Goal: Transaction & Acquisition: Purchase product/service

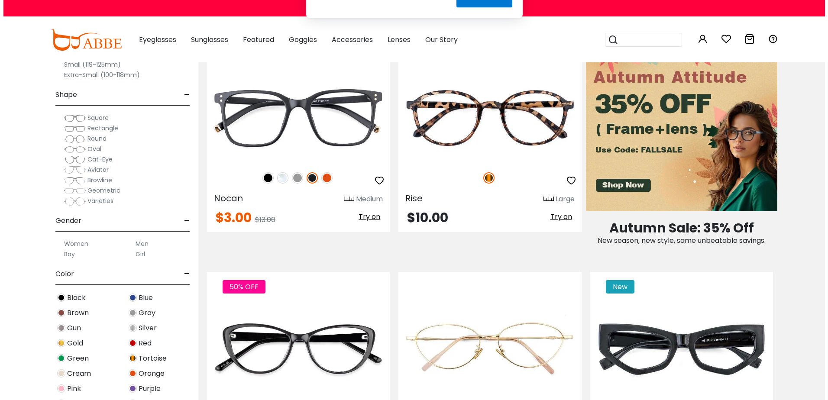
scroll to position [390, 0]
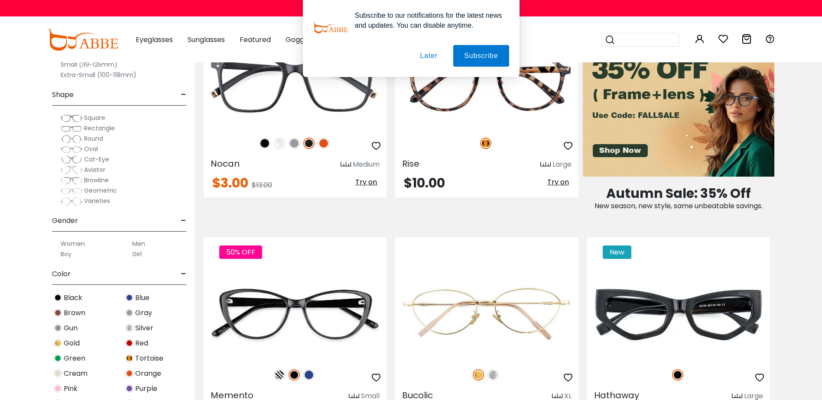
type input "**********"
click at [0, 0] on button "Later" at bounding box center [0, 0] width 0 height 0
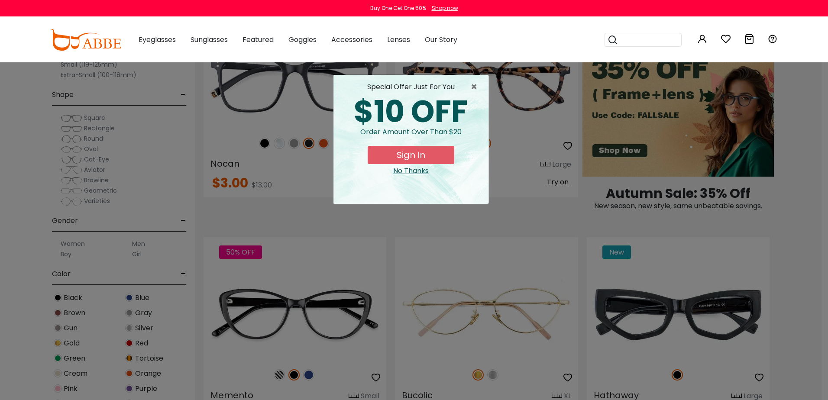
click at [425, 155] on button "Sign In" at bounding box center [411, 155] width 87 height 18
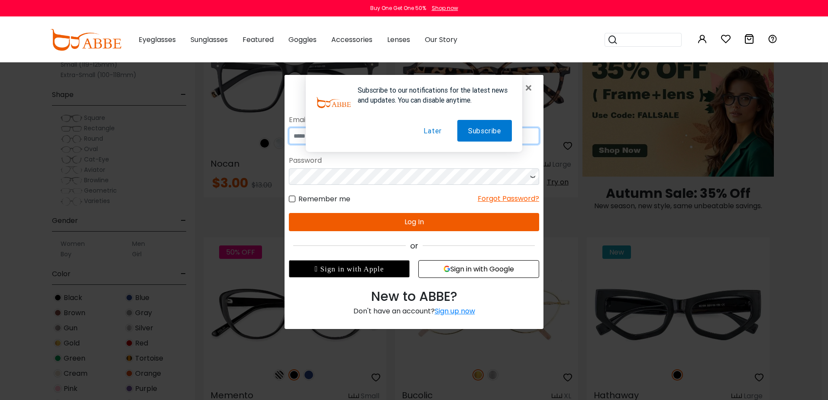
type input "**********"
click at [432, 131] on button "Later" at bounding box center [432, 131] width 39 height 22
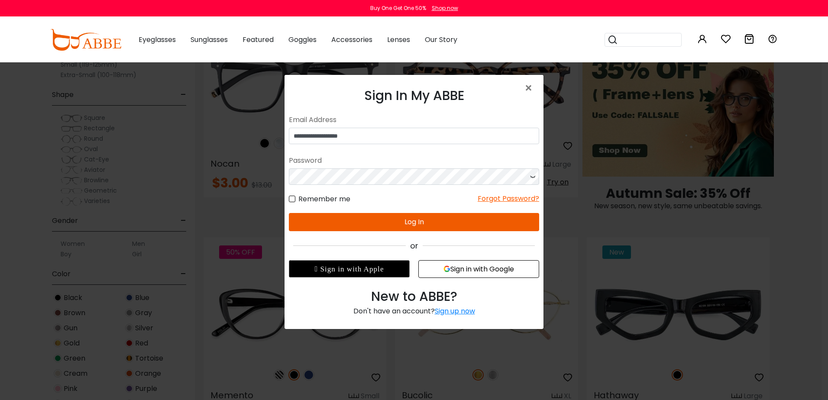
click at [455, 218] on button "Log In" at bounding box center [414, 222] width 250 height 18
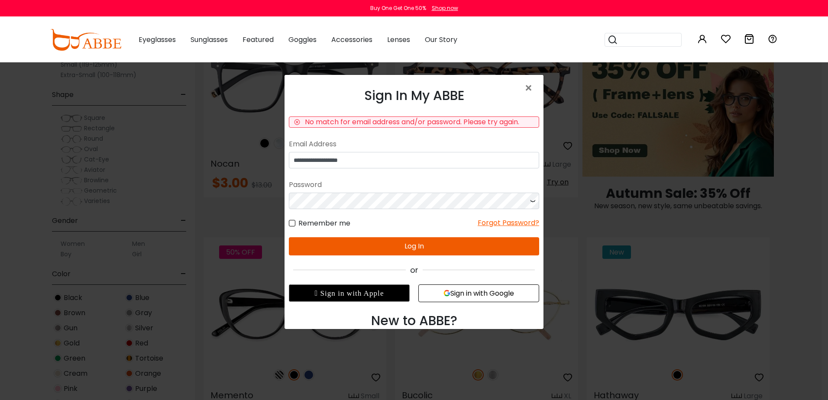
click at [390, 250] on button "Log In" at bounding box center [414, 246] width 250 height 18
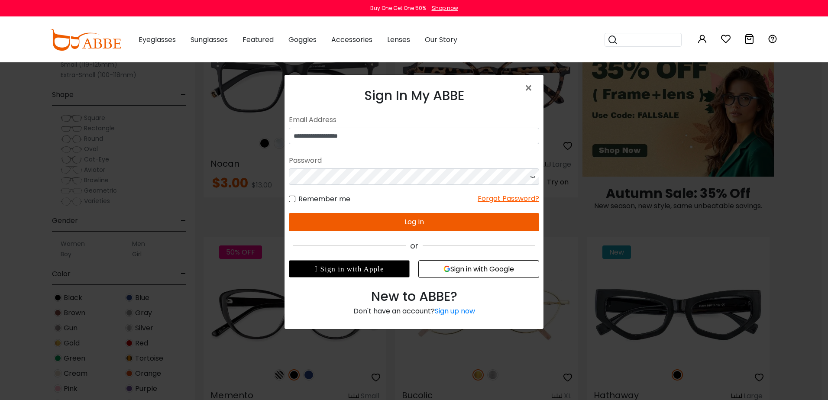
click at [372, 218] on form "**********" at bounding box center [414, 171] width 250 height 119
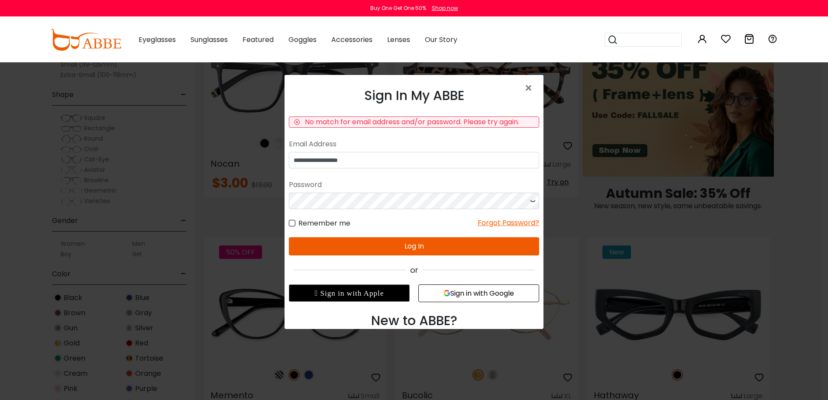
click at [530, 201] on icon at bounding box center [533, 201] width 9 height 16
click at [507, 244] on button "Log In" at bounding box center [414, 246] width 250 height 18
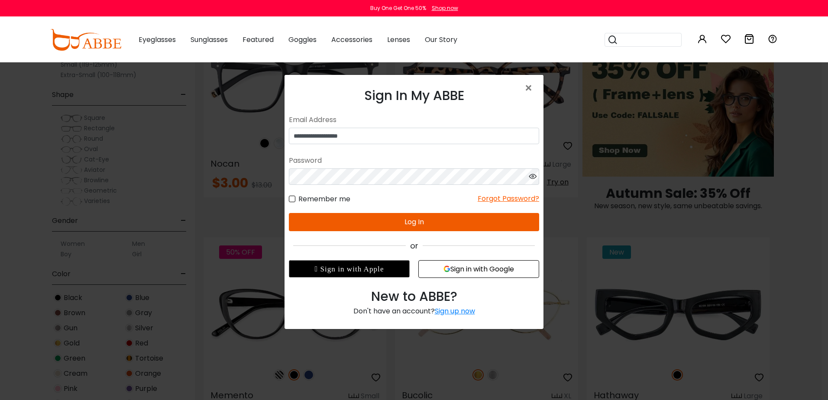
click at [452, 222] on button "Log In" at bounding box center [414, 222] width 250 height 18
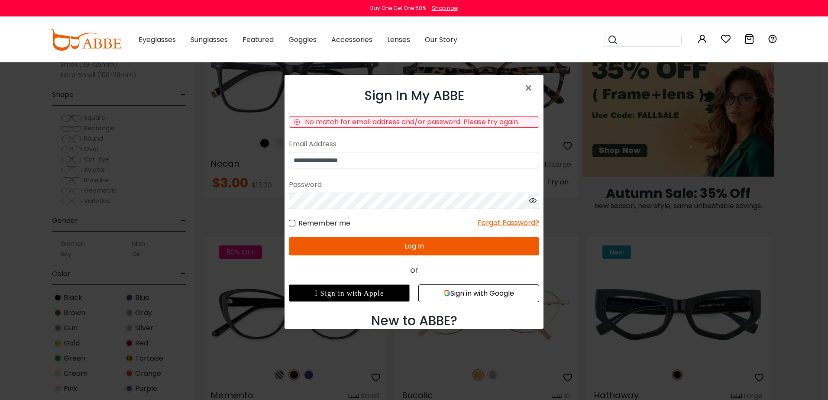
click at [532, 200] on icon at bounding box center [533, 201] width 9 height 16
click at [455, 247] on button "Log In" at bounding box center [414, 246] width 250 height 18
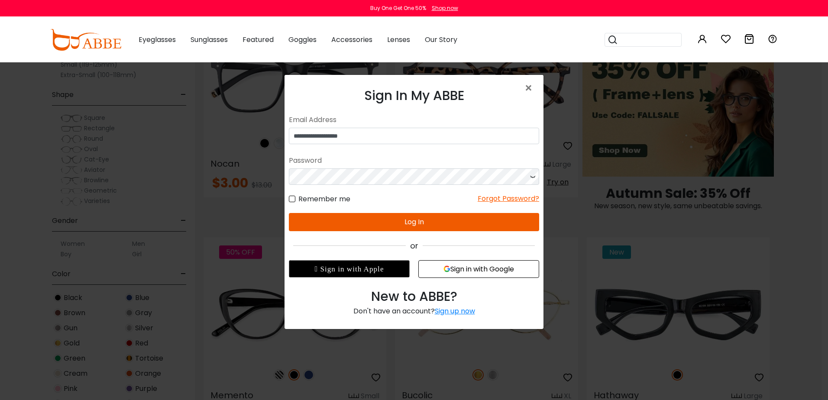
click at [444, 205] on div "Remember me Forgot Password?" at bounding box center [414, 194] width 250 height 19
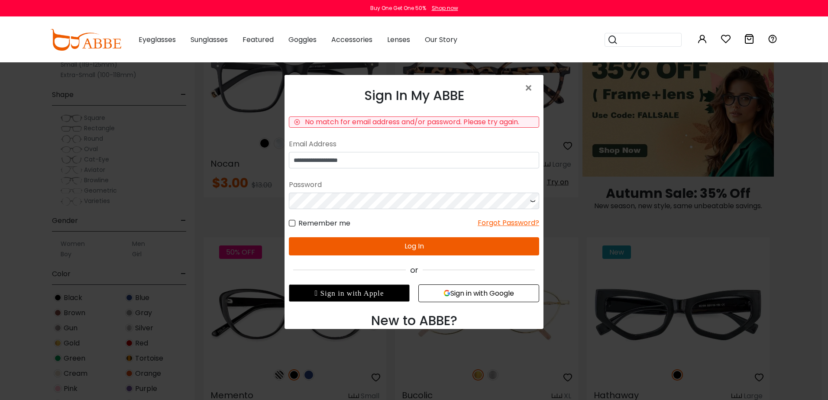
click at [409, 247] on button "Log In" at bounding box center [414, 246] width 250 height 18
click at [474, 291] on button "Sign in with Google" at bounding box center [479, 294] width 121 height 18
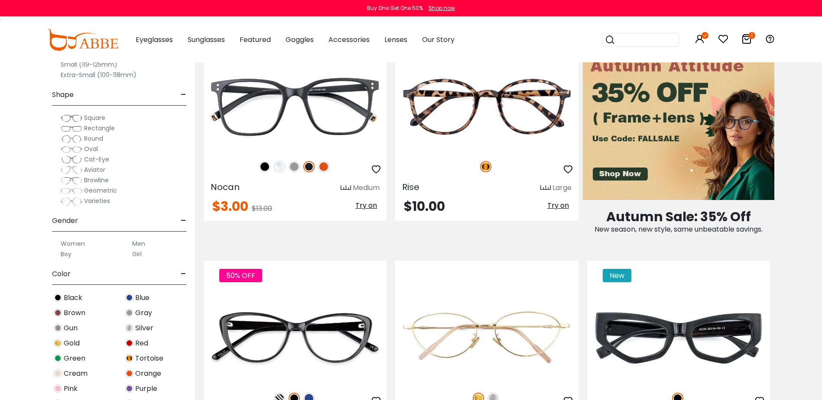
scroll to position [347, 0]
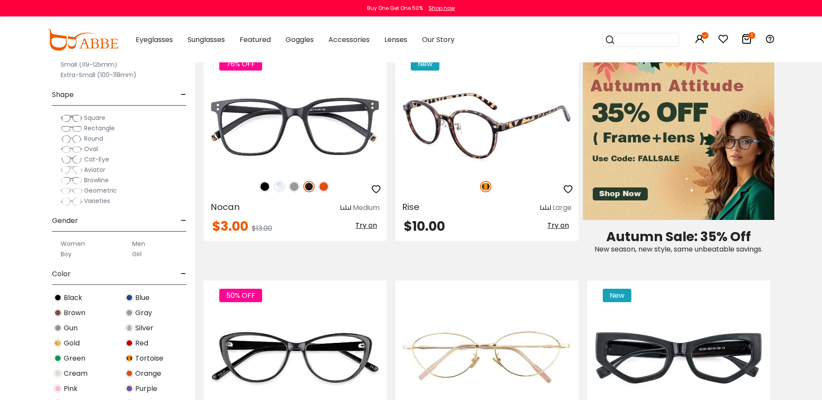
click at [494, 208] on div "Rise Large" at bounding box center [486, 206] width 183 height 14
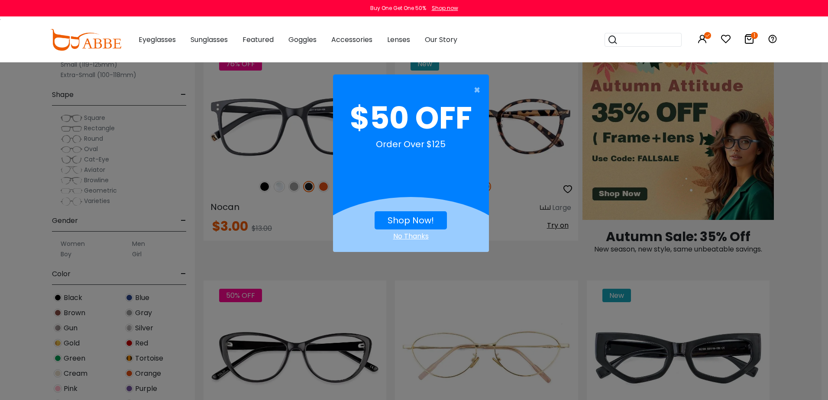
click at [403, 234] on div "No Thanks" at bounding box center [411, 236] width 156 height 10
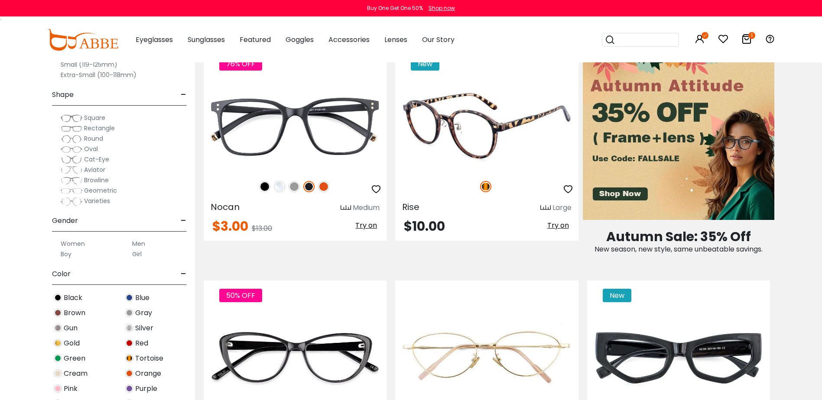
click at [497, 210] on div "Rise Large" at bounding box center [486, 206] width 183 height 14
click at [461, 132] on img at bounding box center [486, 125] width 183 height 91
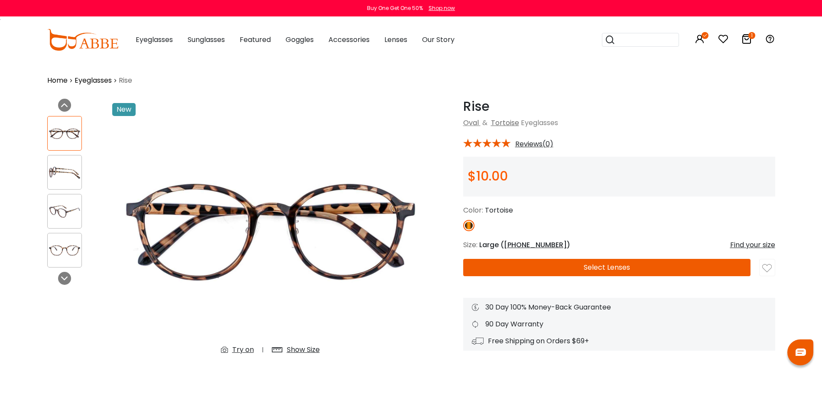
click at [597, 269] on button "Select Lenses" at bounding box center [606, 267] width 287 height 17
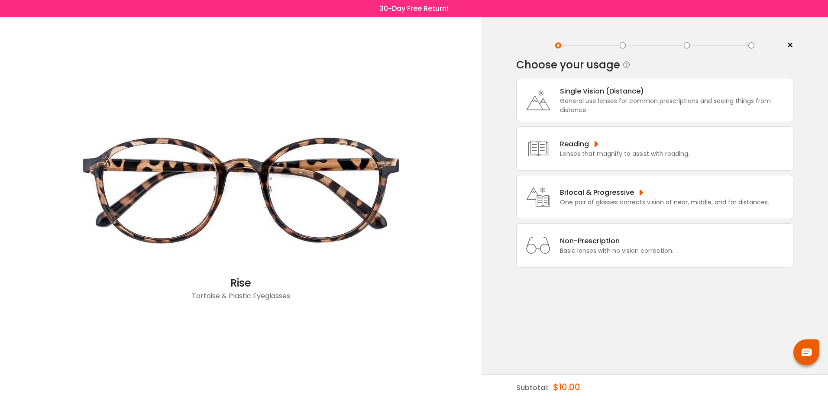
click at [610, 198] on div "One pair of glasses corrects vision at near, middle, and far distances." at bounding box center [664, 202] width 209 height 9
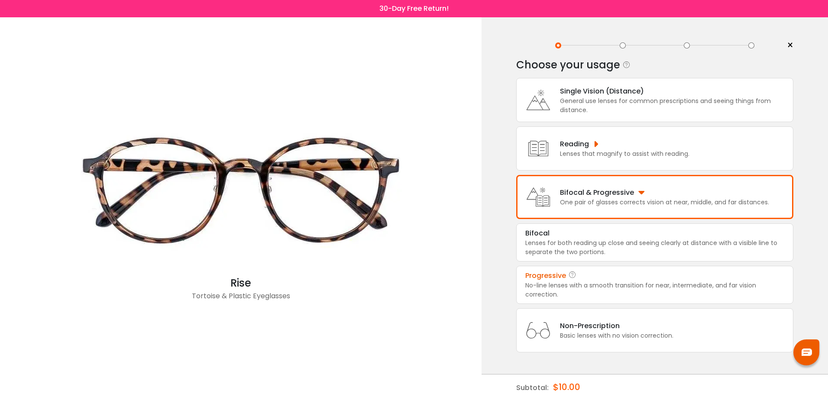
click at [615, 290] on div "No-line lenses with a smooth transition for near, intermediate, and far vision …" at bounding box center [655, 290] width 259 height 18
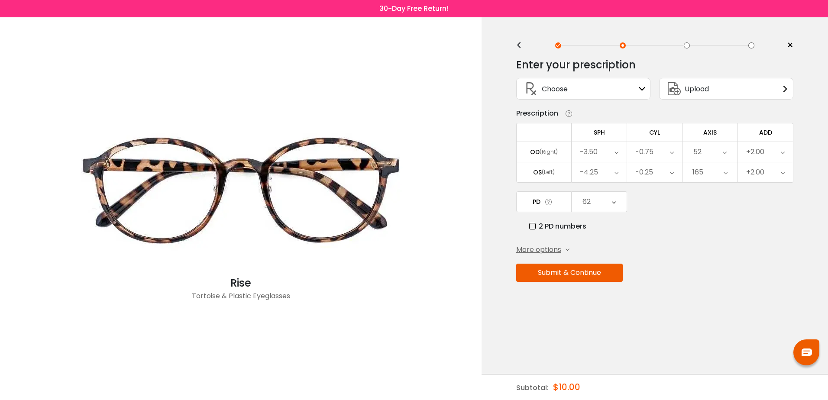
click at [575, 269] on button "Submit & Continue" at bounding box center [569, 273] width 107 height 18
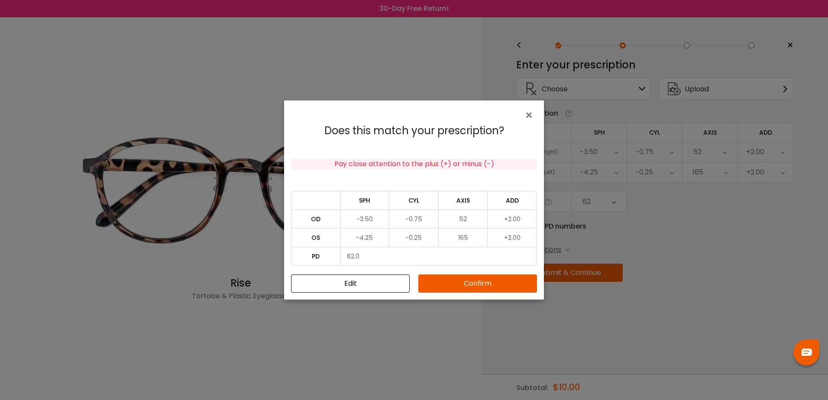
click at [470, 284] on button "Confirm" at bounding box center [478, 284] width 119 height 18
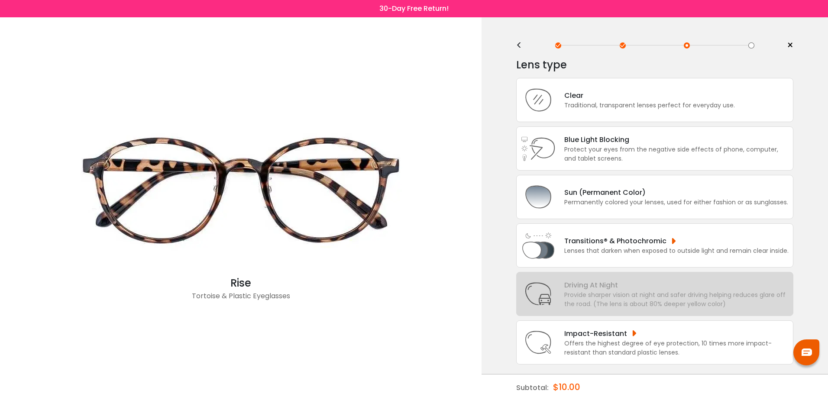
click at [629, 256] on div "Transitions® & Photochromic Lenses that darken when exposed to outside light an…" at bounding box center [654, 246] width 277 height 44
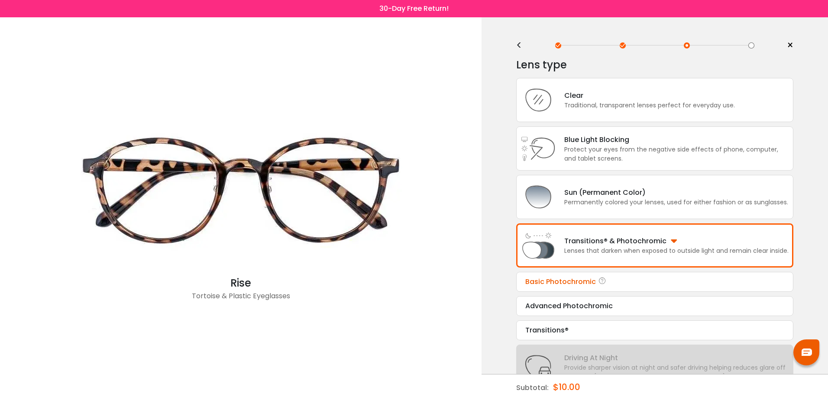
click at [639, 279] on div "Basic Photochromic" at bounding box center [655, 282] width 259 height 10
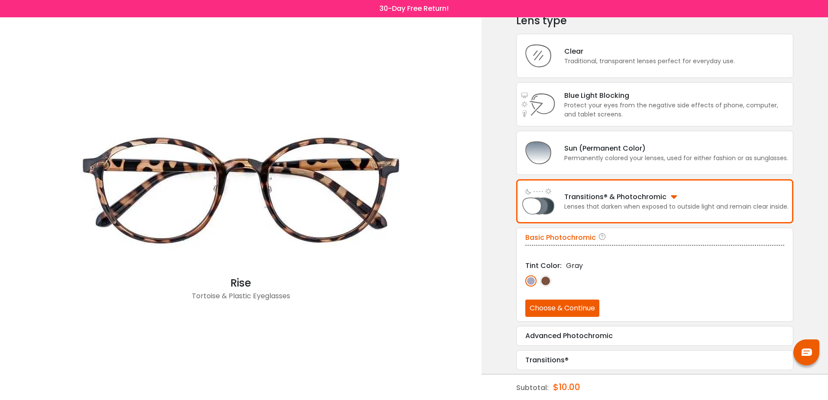
scroll to position [45, 0]
click at [577, 306] on button "Choose & Continue" at bounding box center [563, 307] width 74 height 17
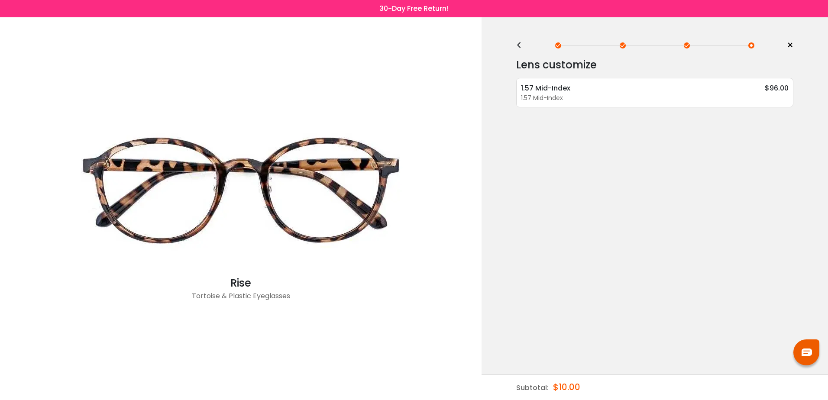
scroll to position [0, 0]
click at [516, 42] on div "< × Choose your usage Single Vision (Distance) This lens helps you see details …" at bounding box center [655, 208] width 347 height 383
click at [521, 44] on div "<" at bounding box center [522, 45] width 13 height 7
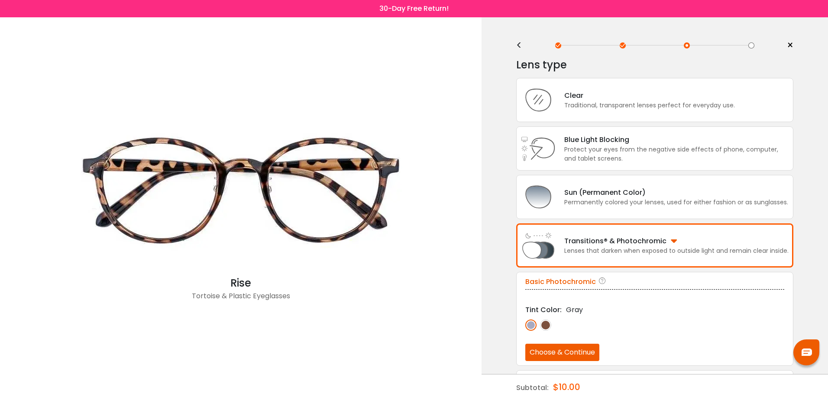
click at [547, 326] on img at bounding box center [545, 325] width 11 height 11
click at [567, 352] on button "Choose & Continue" at bounding box center [563, 352] width 74 height 17
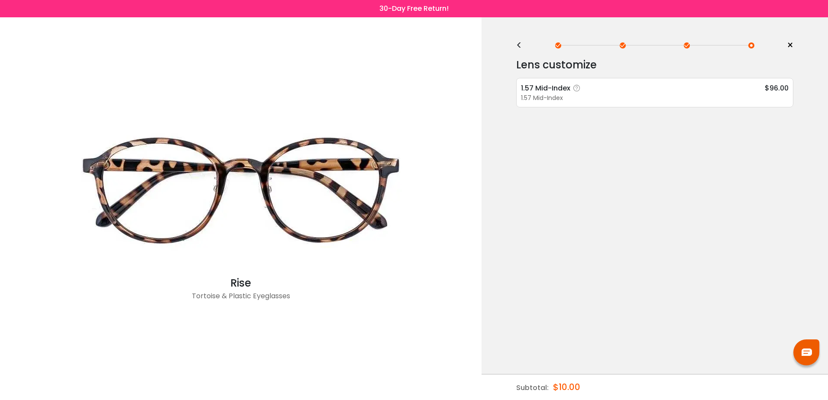
click at [621, 91] on div "1.57 Mid-Index $96.00" at bounding box center [655, 88] width 268 height 11
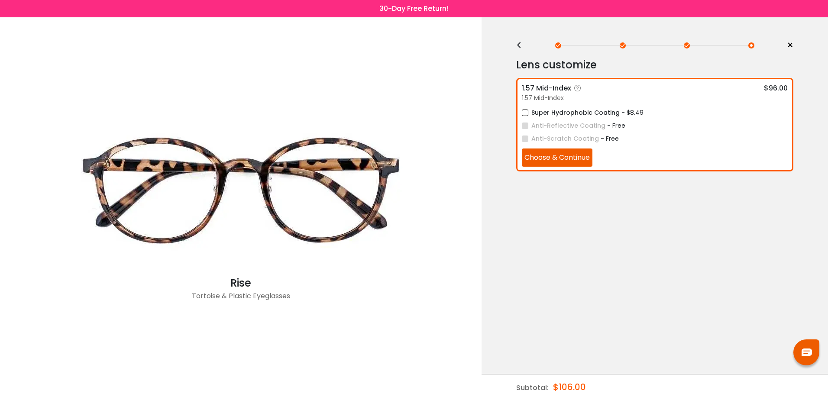
click at [621, 91] on div "1.57 Mid-Index $96.00" at bounding box center [655, 88] width 266 height 11
click at [559, 153] on button "Choose & Continue" at bounding box center [557, 158] width 71 height 18
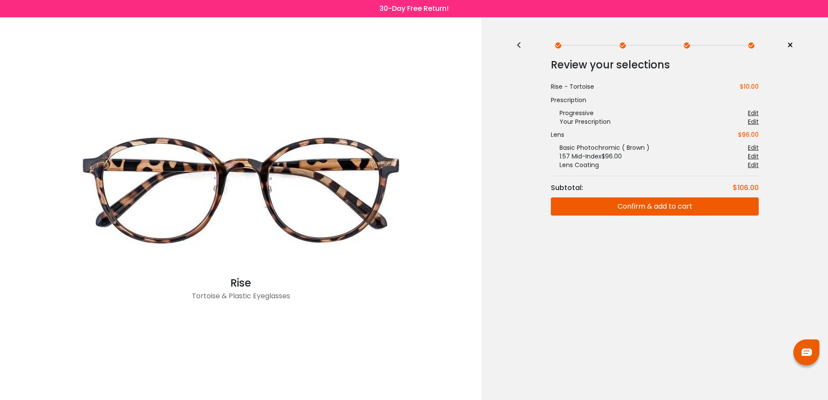
click at [648, 203] on button "Confirm & add to cart" at bounding box center [655, 207] width 208 height 18
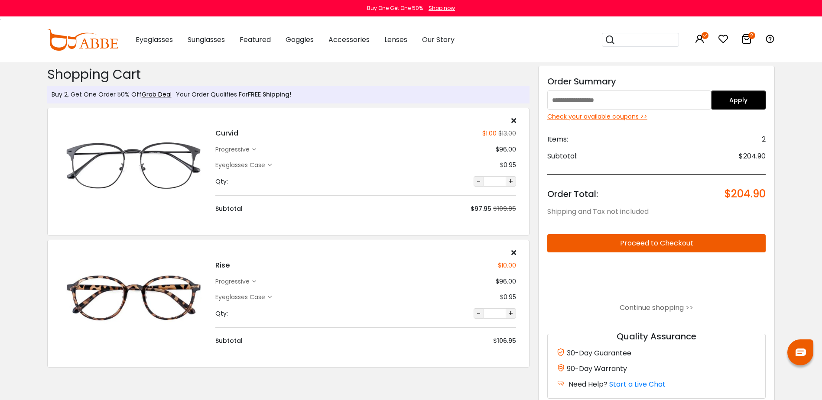
click at [513, 120] on icon at bounding box center [513, 120] width 5 height 7
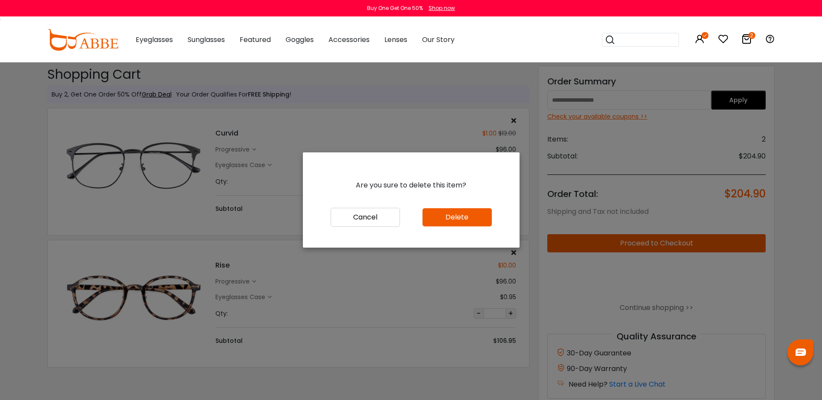
click at [459, 214] on button "Delete" at bounding box center [456, 217] width 69 height 18
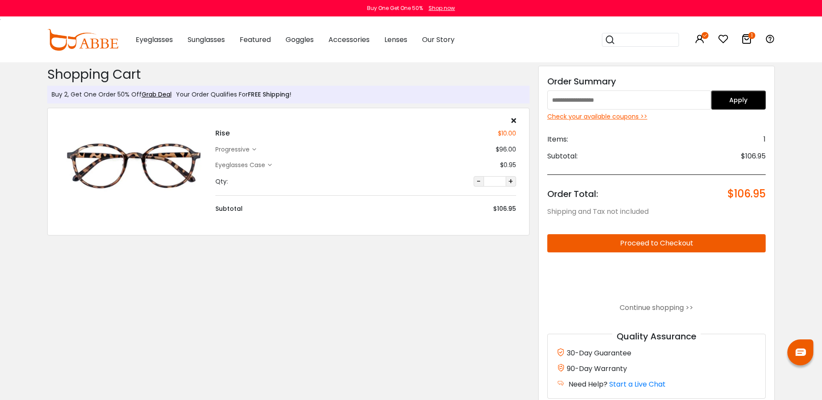
click at [625, 118] on div "Check your available coupons >>" at bounding box center [656, 116] width 219 height 9
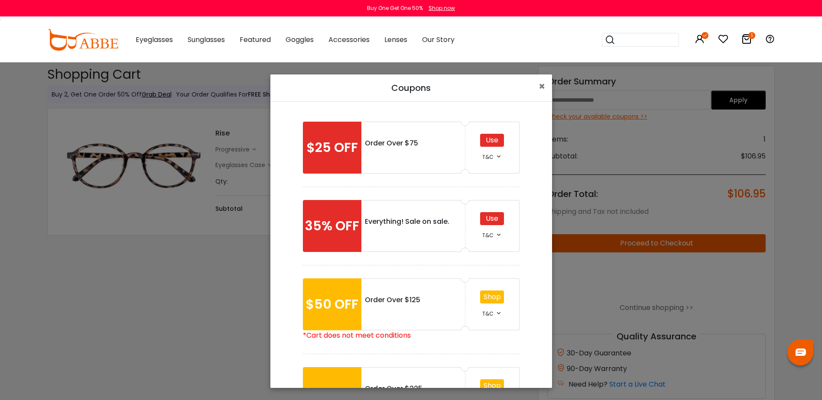
click at [489, 221] on div "Use" at bounding box center [492, 218] width 24 height 13
